Goal: Task Accomplishment & Management: Use online tool/utility

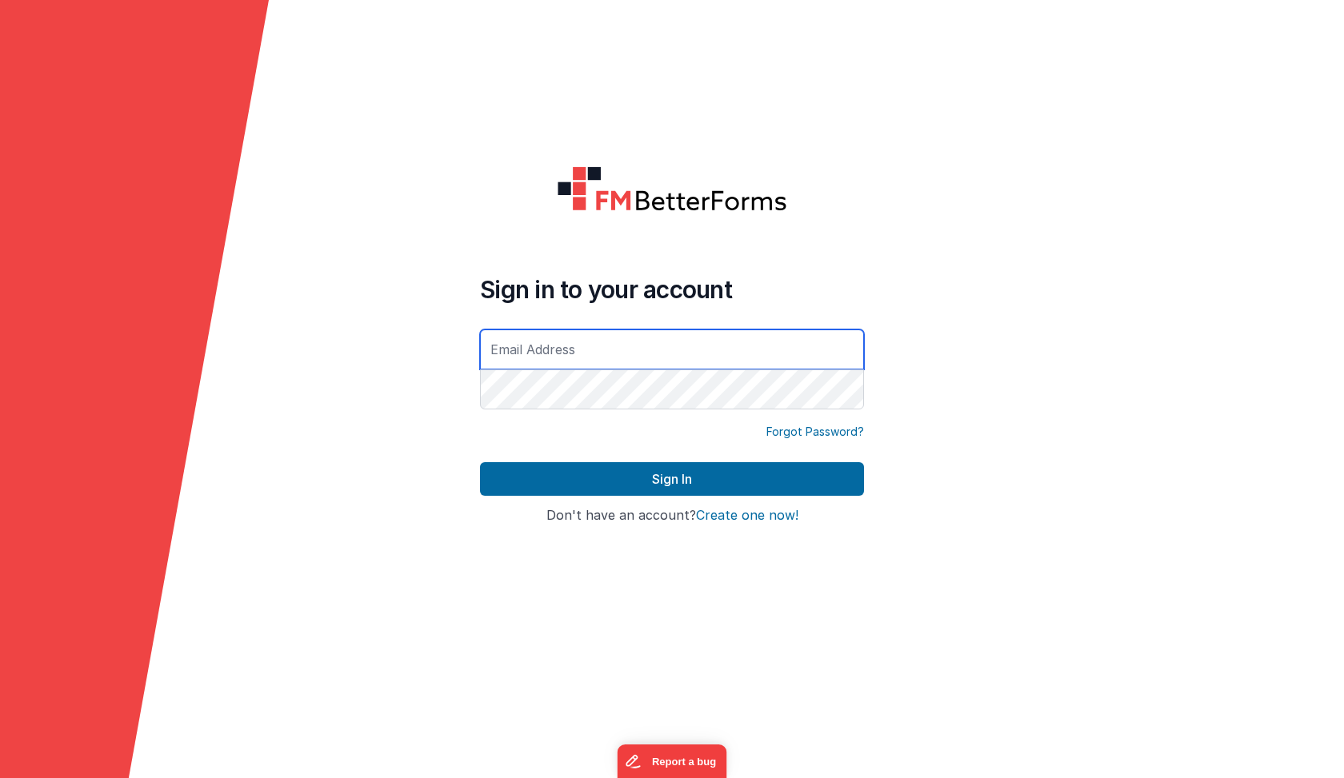
type input "[EMAIL_ADDRESS][DOMAIN_NAME]"
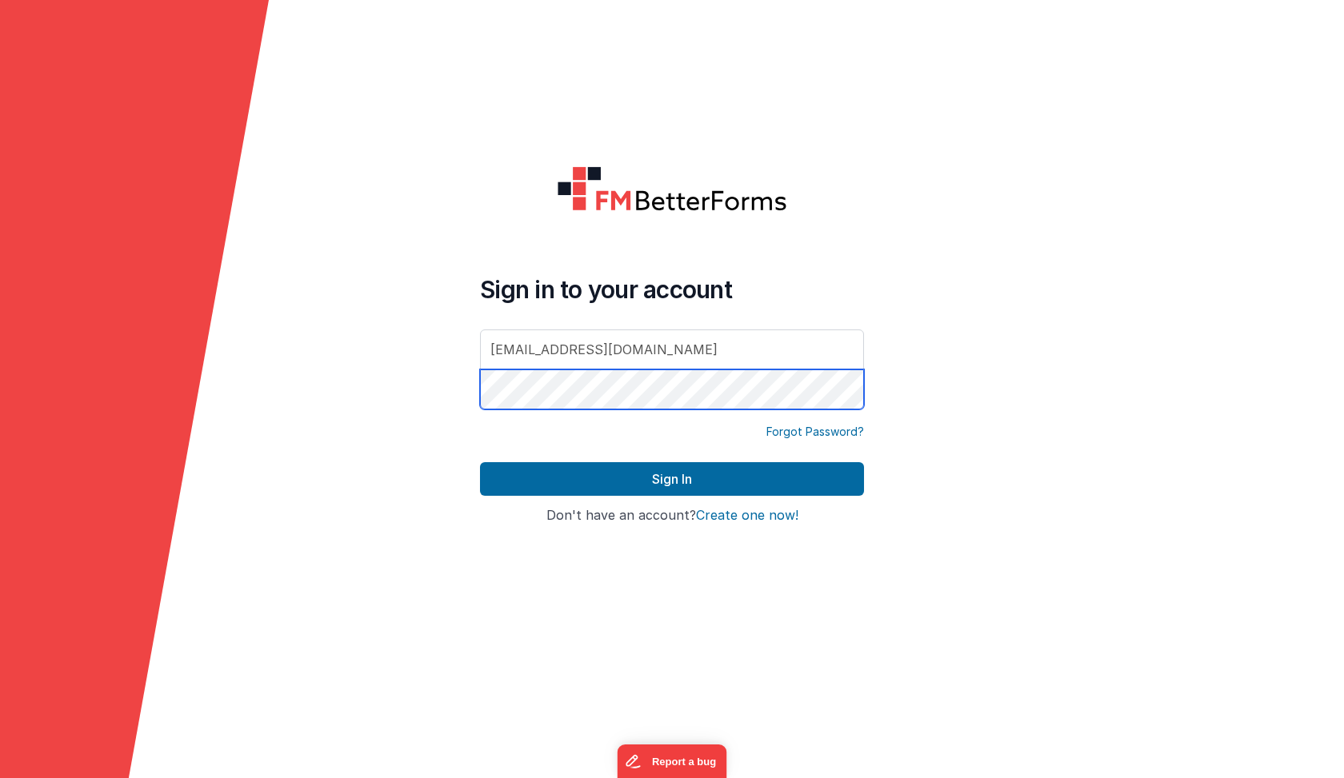
click at [672, 479] on button "Sign In" at bounding box center [672, 479] width 384 height 34
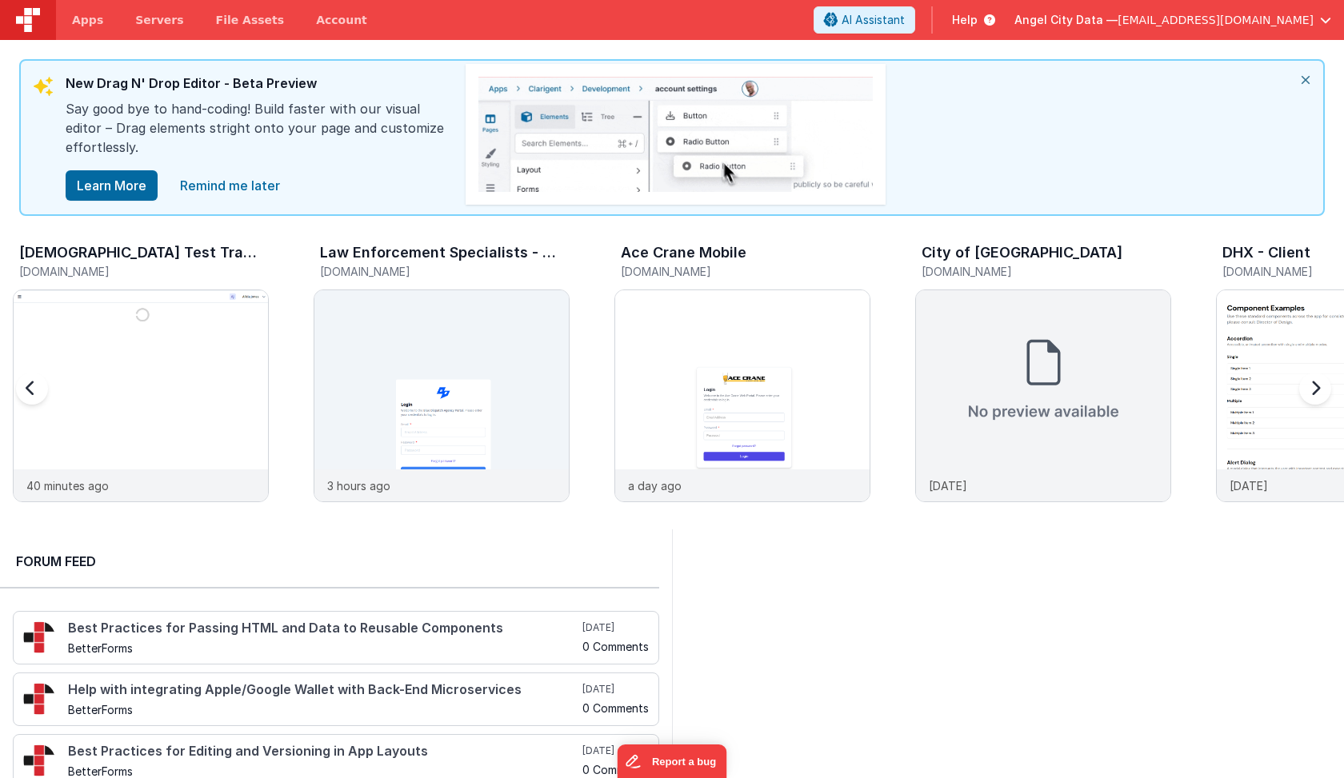
click at [1301, 393] on div at bounding box center [1312, 398] width 64 height 230
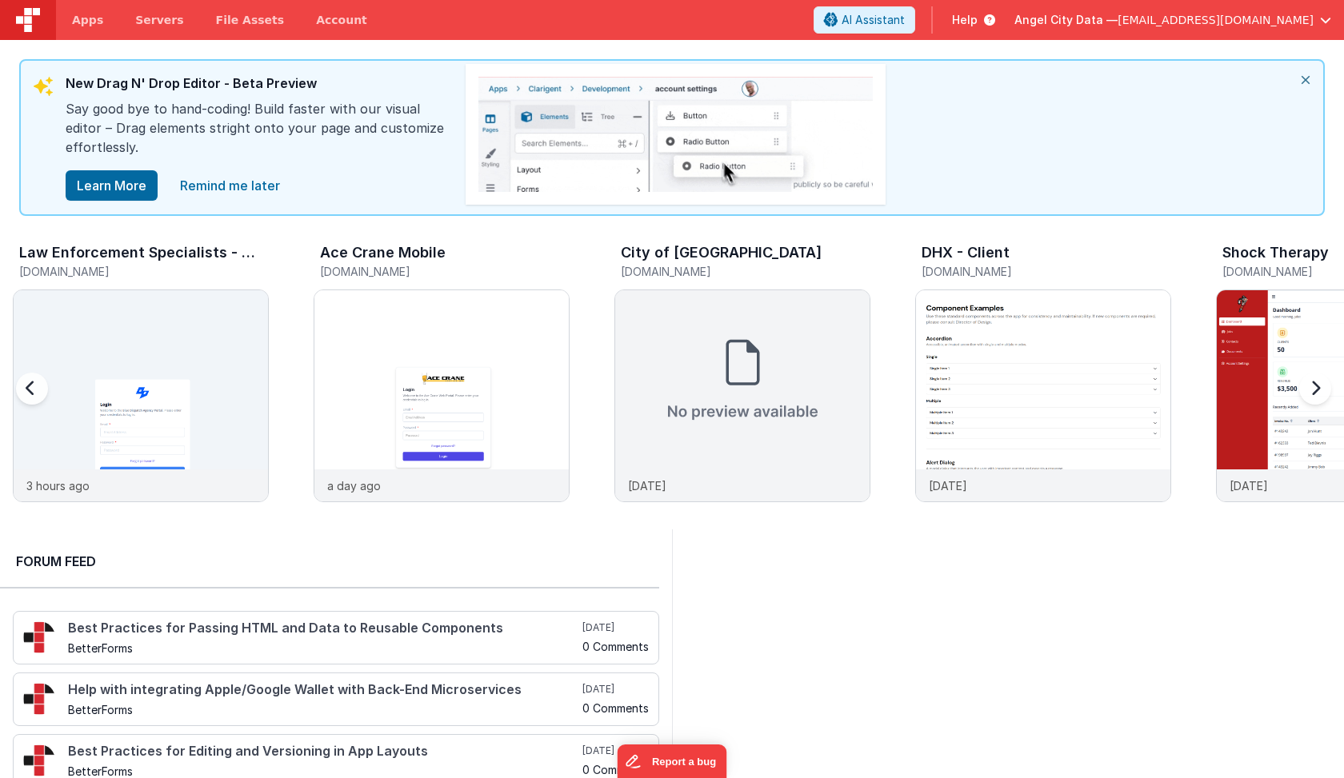
click at [1301, 393] on div at bounding box center [1312, 398] width 64 height 230
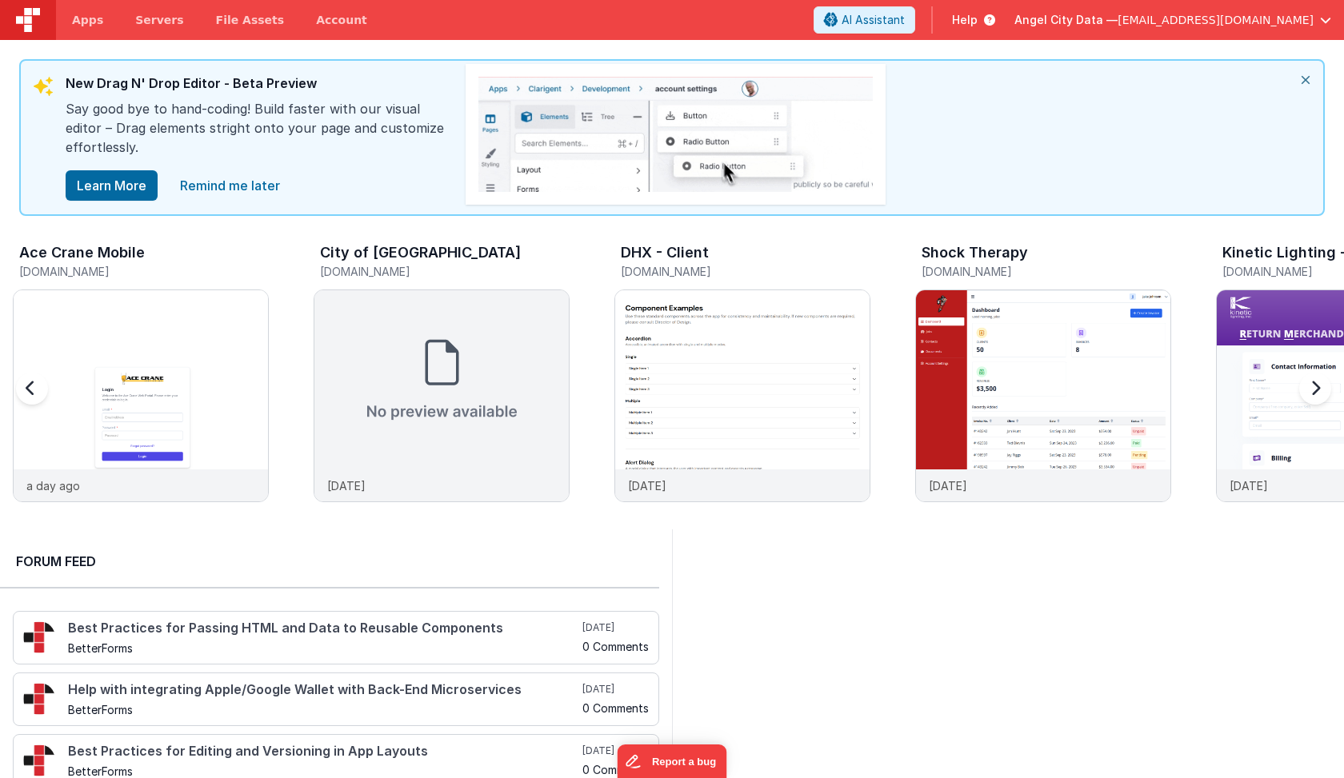
click at [1301, 393] on div at bounding box center [1312, 398] width 64 height 230
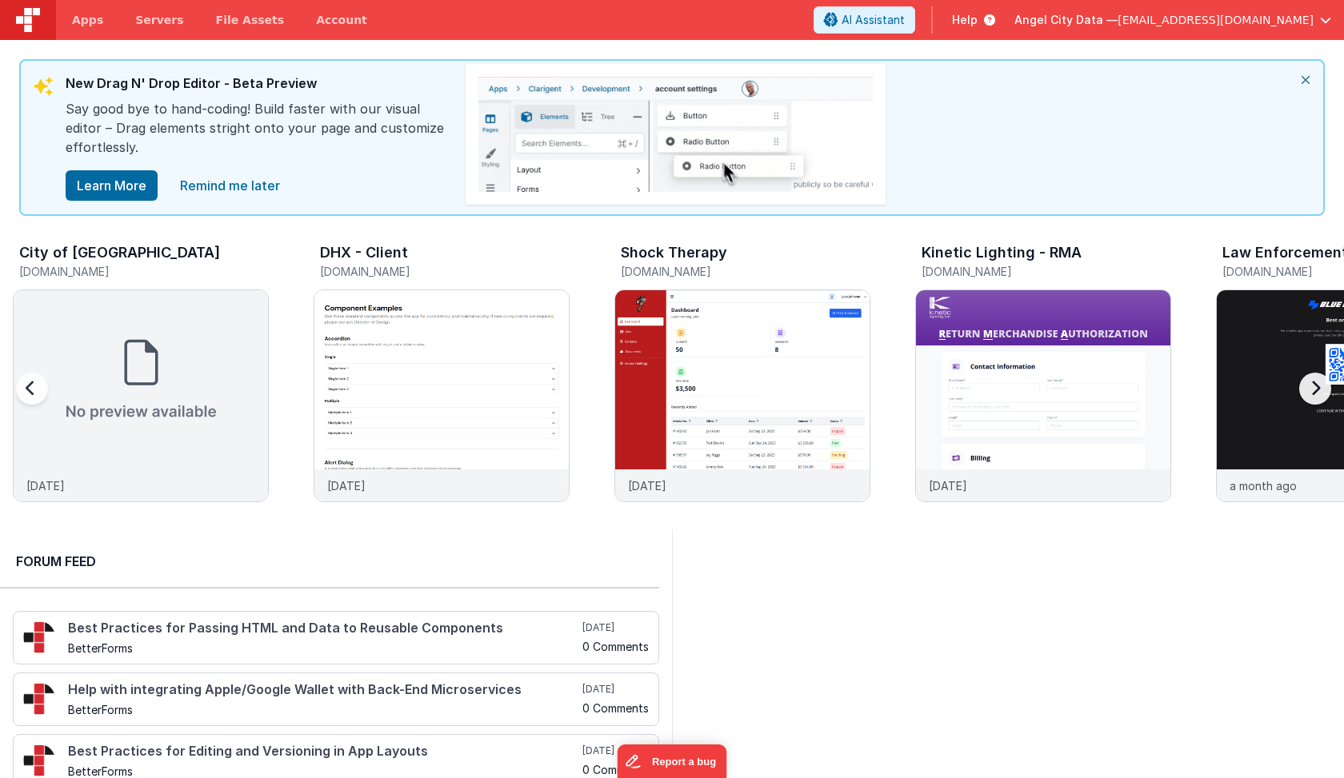
click at [1301, 393] on div at bounding box center [1312, 398] width 64 height 230
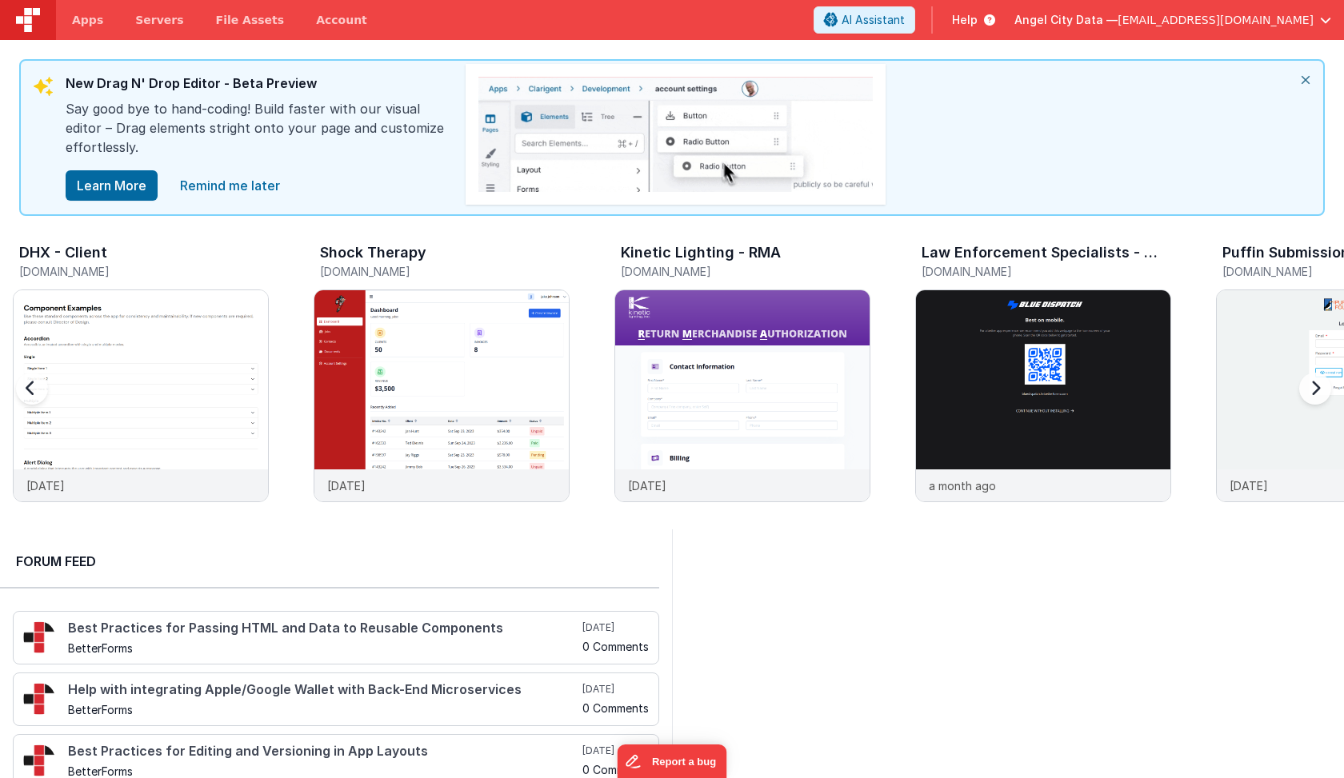
click at [1301, 393] on div at bounding box center [1312, 398] width 64 height 230
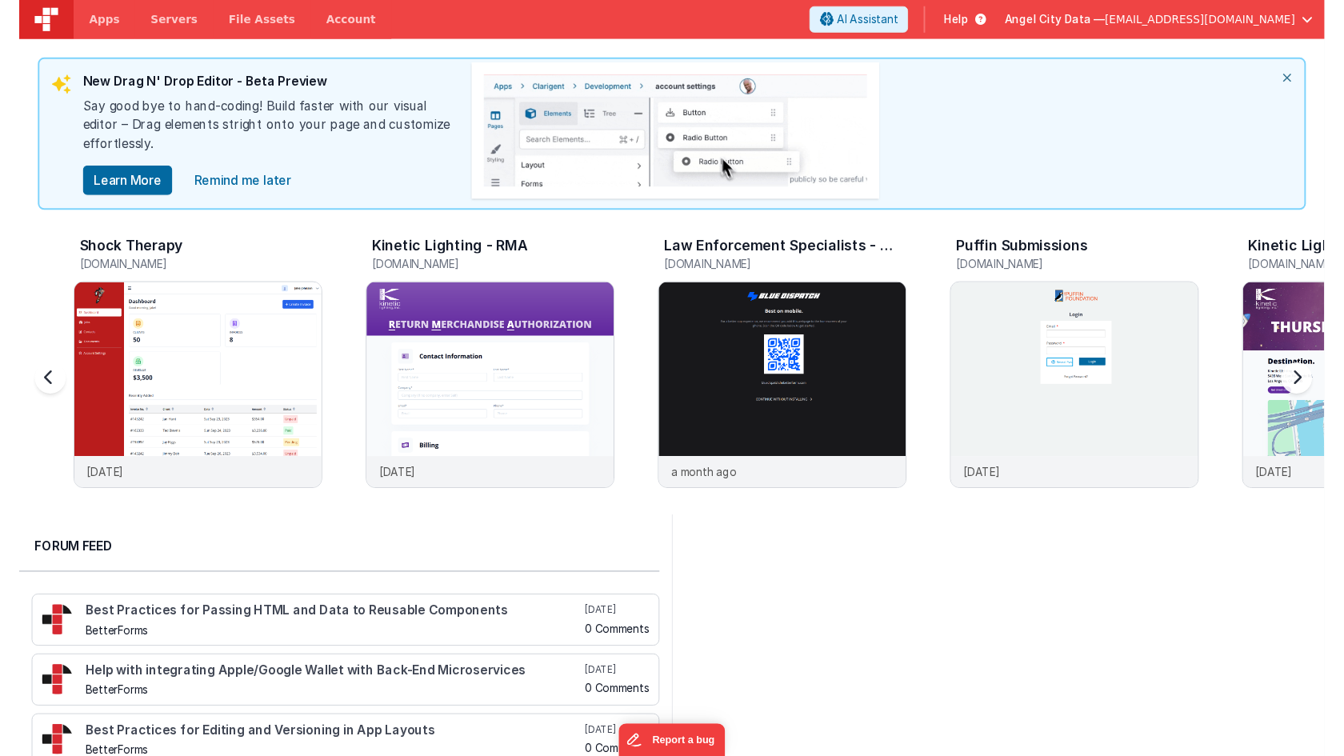
scroll to position [0, 1504]
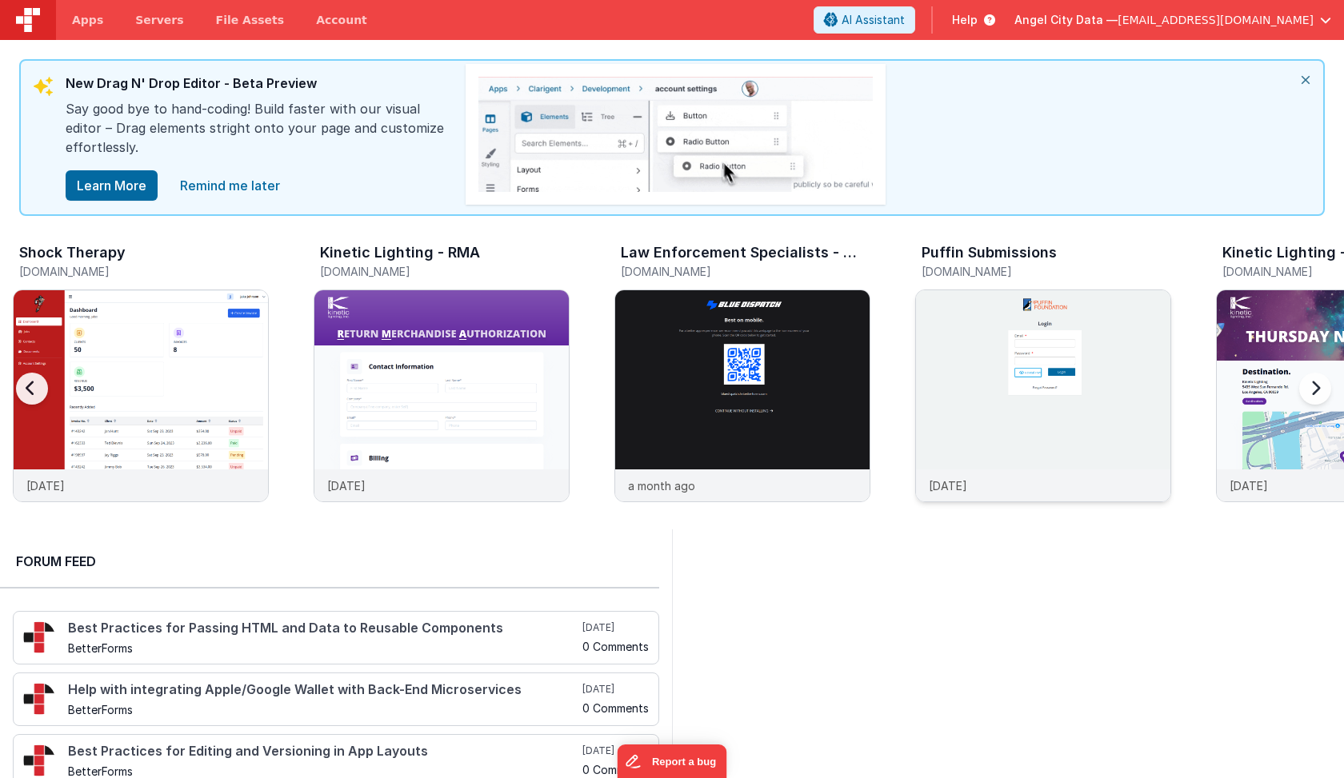
click at [972, 401] on img at bounding box center [1043, 417] width 254 height 254
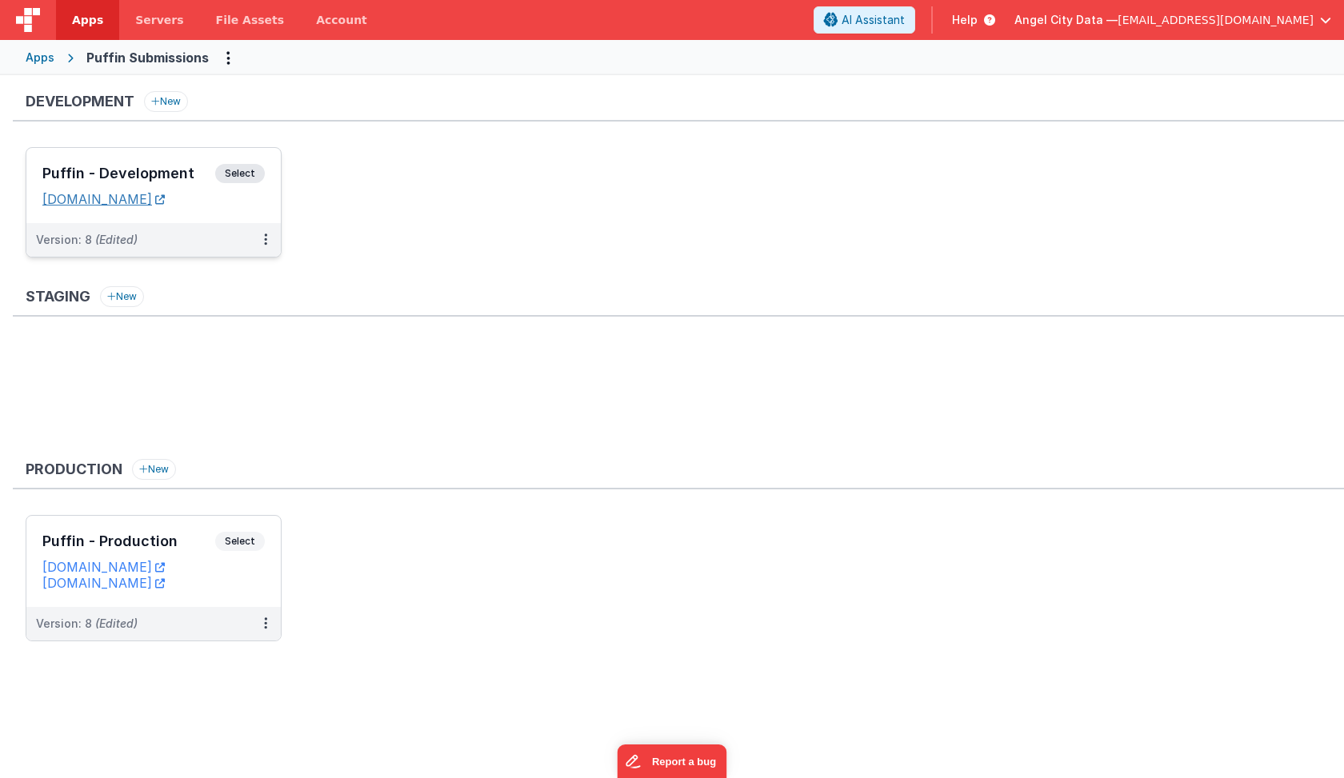
click at [165, 199] on link "[DOMAIN_NAME]" at bounding box center [103, 199] width 122 height 16
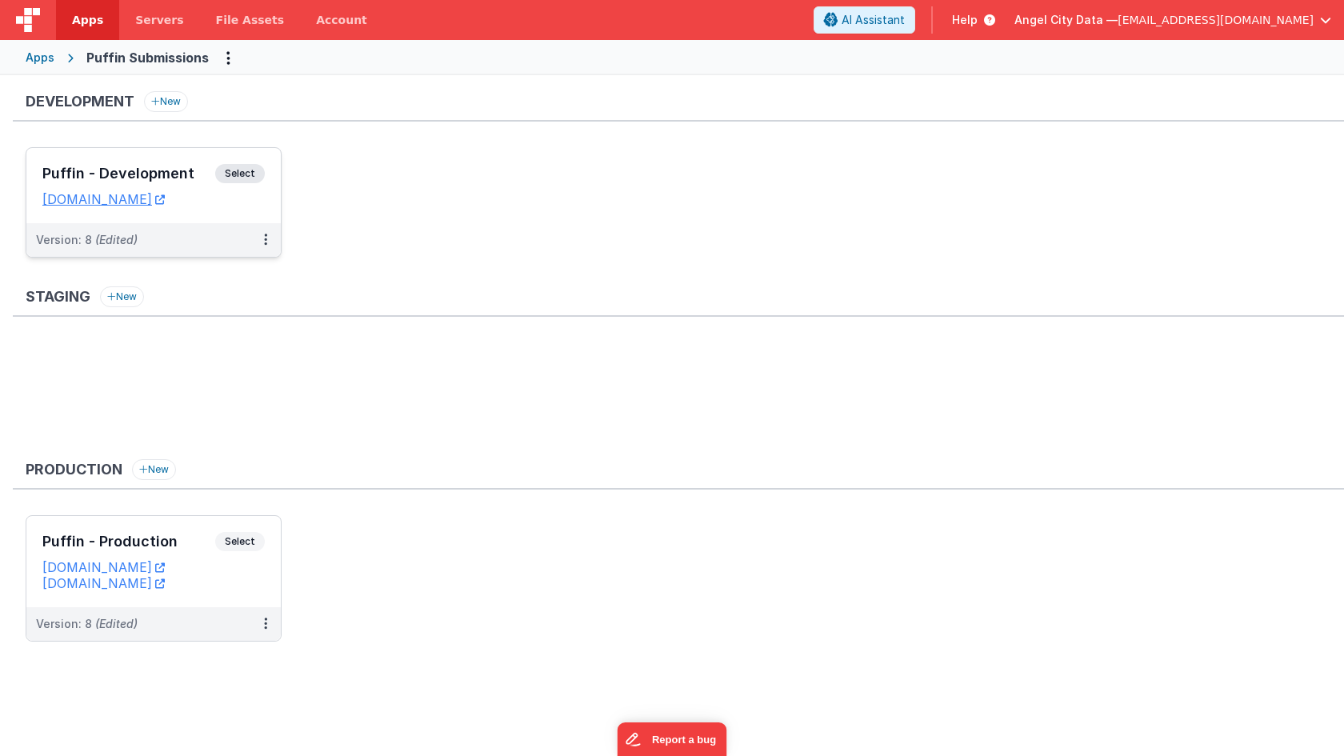
click at [233, 175] on span "Select" at bounding box center [240, 173] width 50 height 19
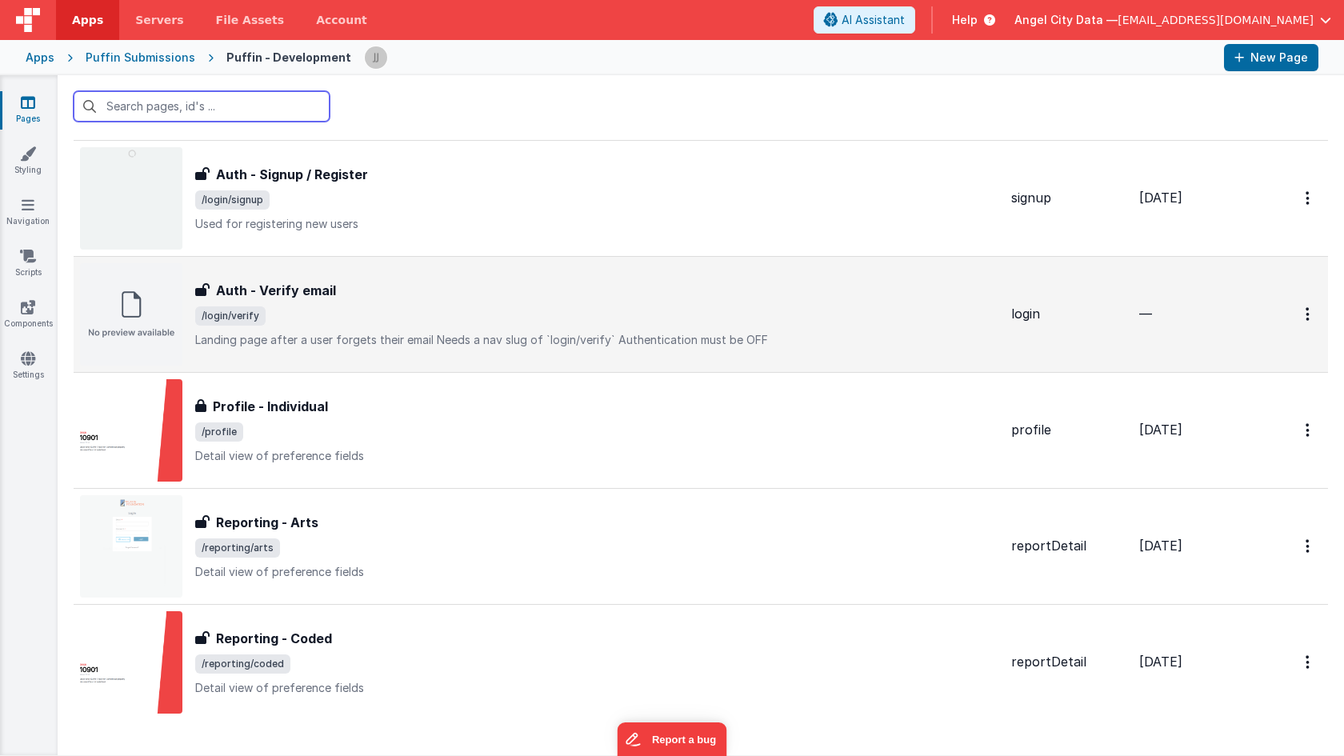
scroll to position [1464, 0]
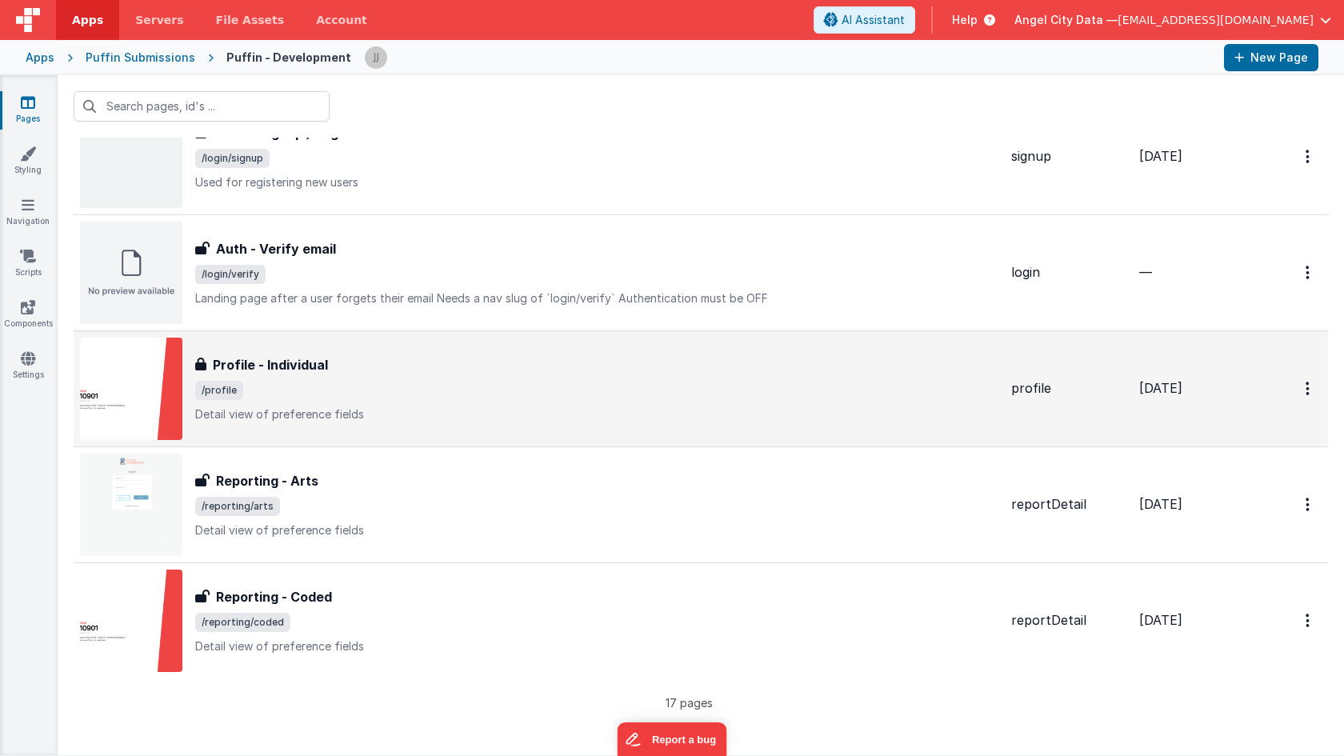
click at [248, 362] on h3 "Profile - Individual" at bounding box center [270, 364] width 115 height 19
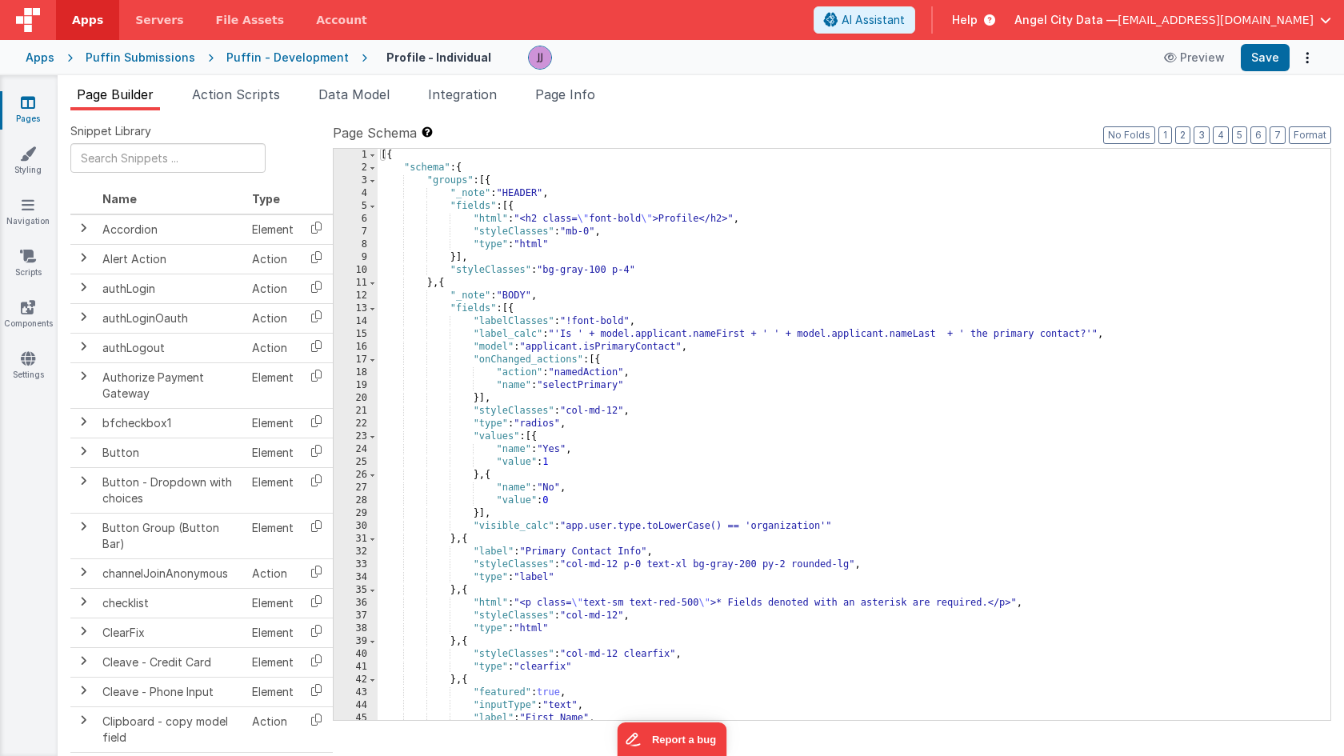
click at [246, 57] on div "Puffin - Development" at bounding box center [287, 58] width 122 height 16
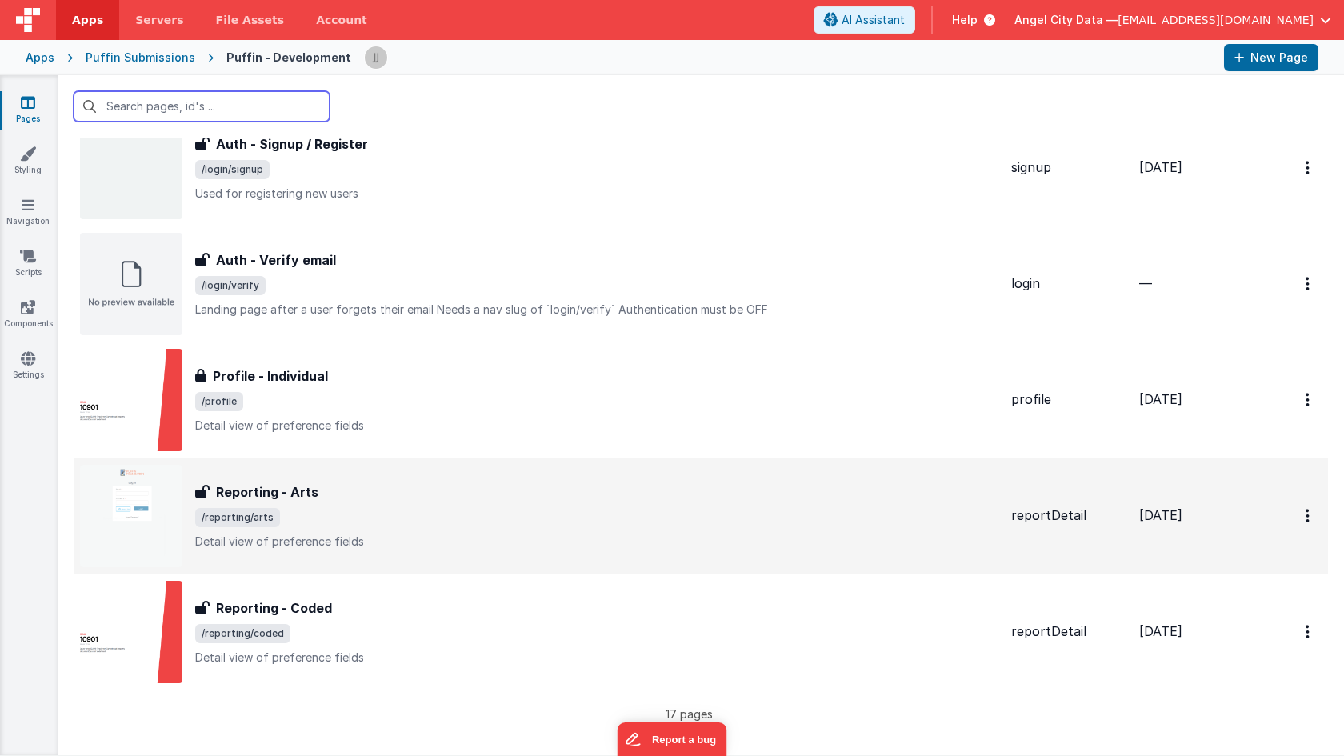
scroll to position [1464, 0]
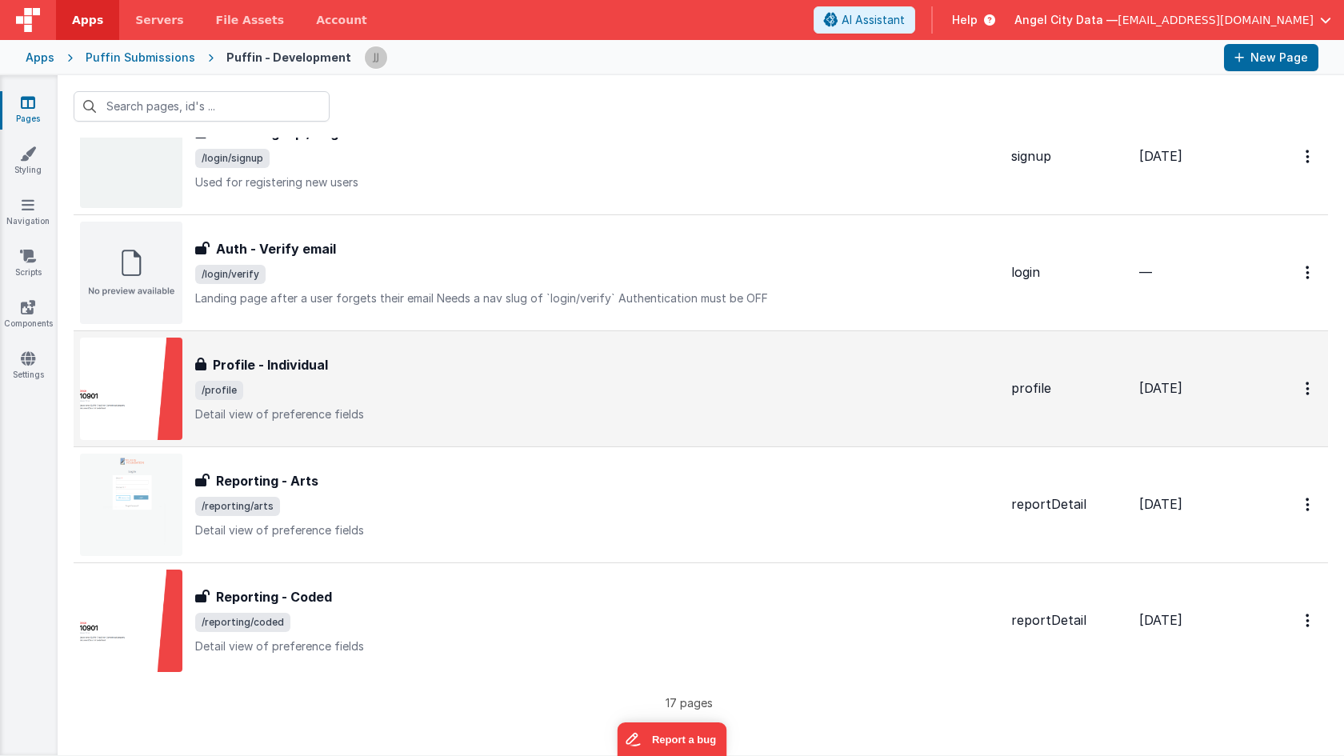
click at [271, 363] on h3 "Profile - Individual" at bounding box center [270, 364] width 115 height 19
